Goal: Transaction & Acquisition: Purchase product/service

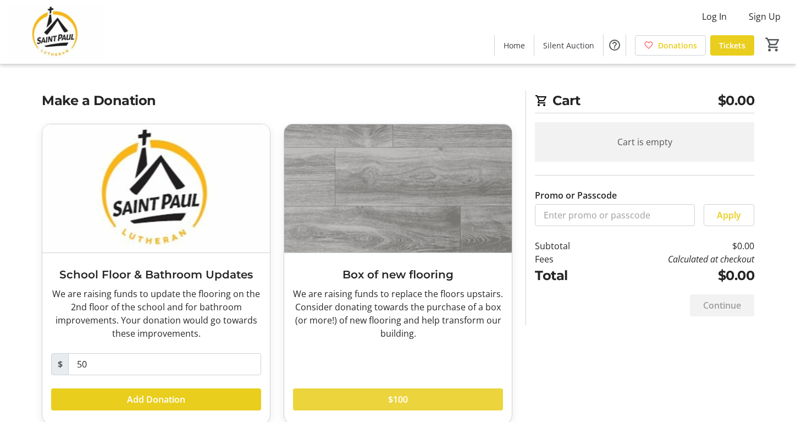
click at [430, 396] on span at bounding box center [398, 399] width 210 height 26
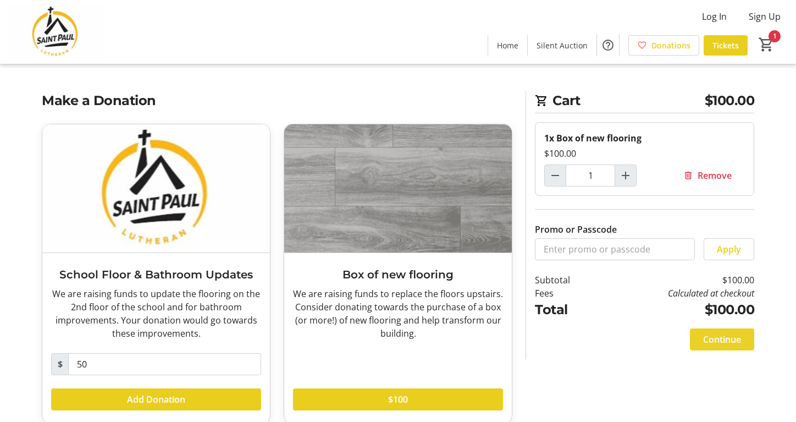
click at [714, 339] on span "Continue" at bounding box center [722, 339] width 38 height 13
select select
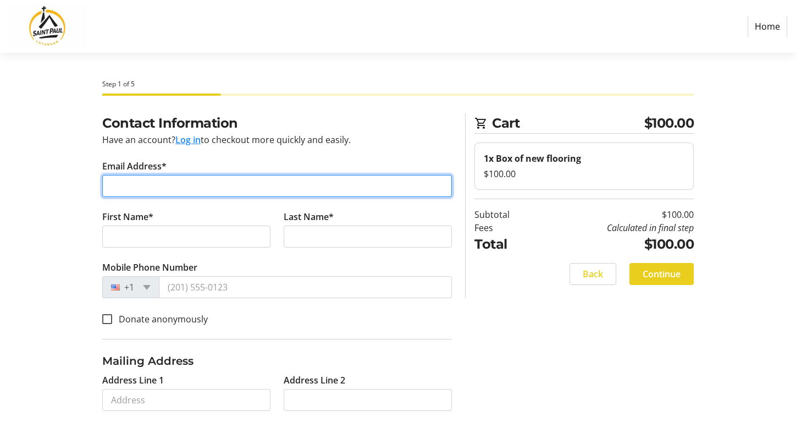
click at [218, 175] on input "Email Address*" at bounding box center [277, 186] width 350 height 22
type input "[PERSON_NAME][EMAIL_ADDRESS][PERSON_NAME][DOMAIN_NAME]"
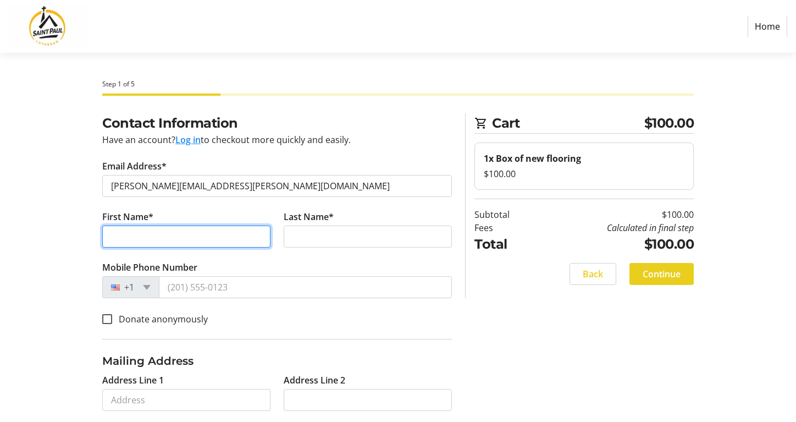
click at [208, 235] on input "First Name*" at bounding box center [186, 236] width 168 height 22
type input "[PERSON_NAME]"
